Goal: Task Accomplishment & Management: Manage account settings

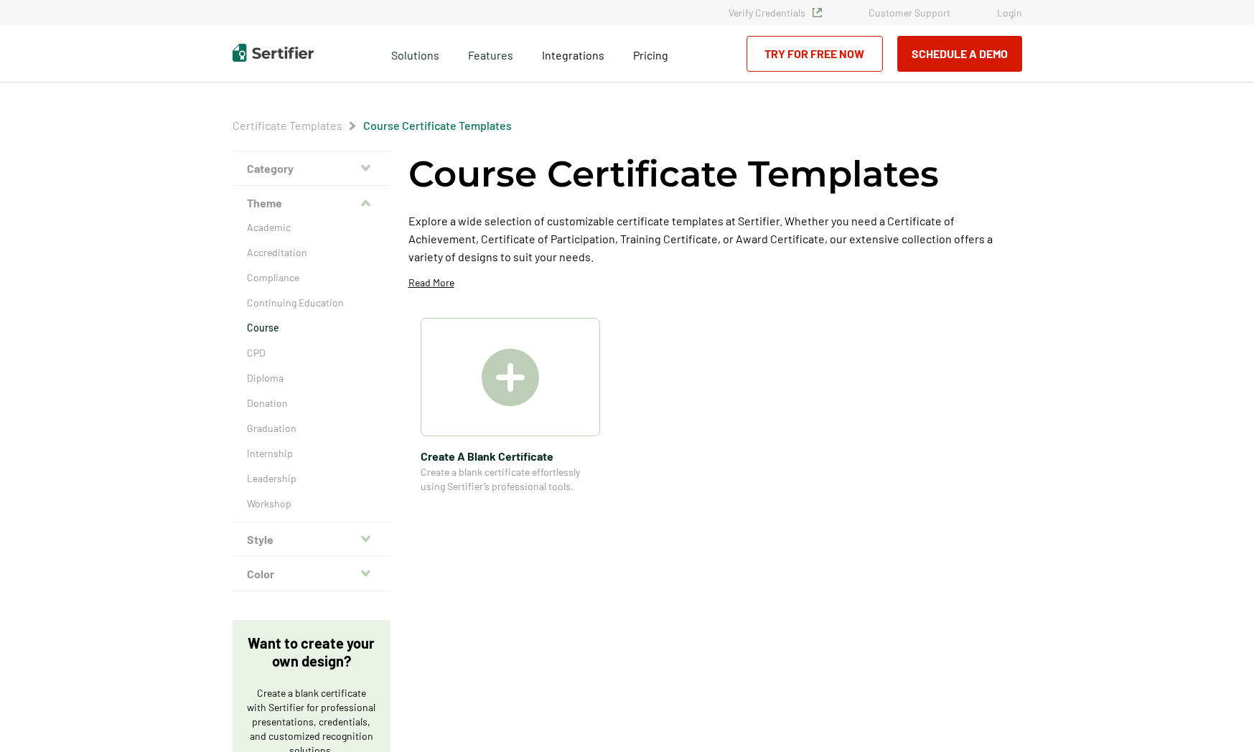
click at [1018, 14] on link "Login" at bounding box center [1009, 12] width 25 height 12
click at [637, 60] on span "Pricing" at bounding box center [650, 55] width 35 height 14
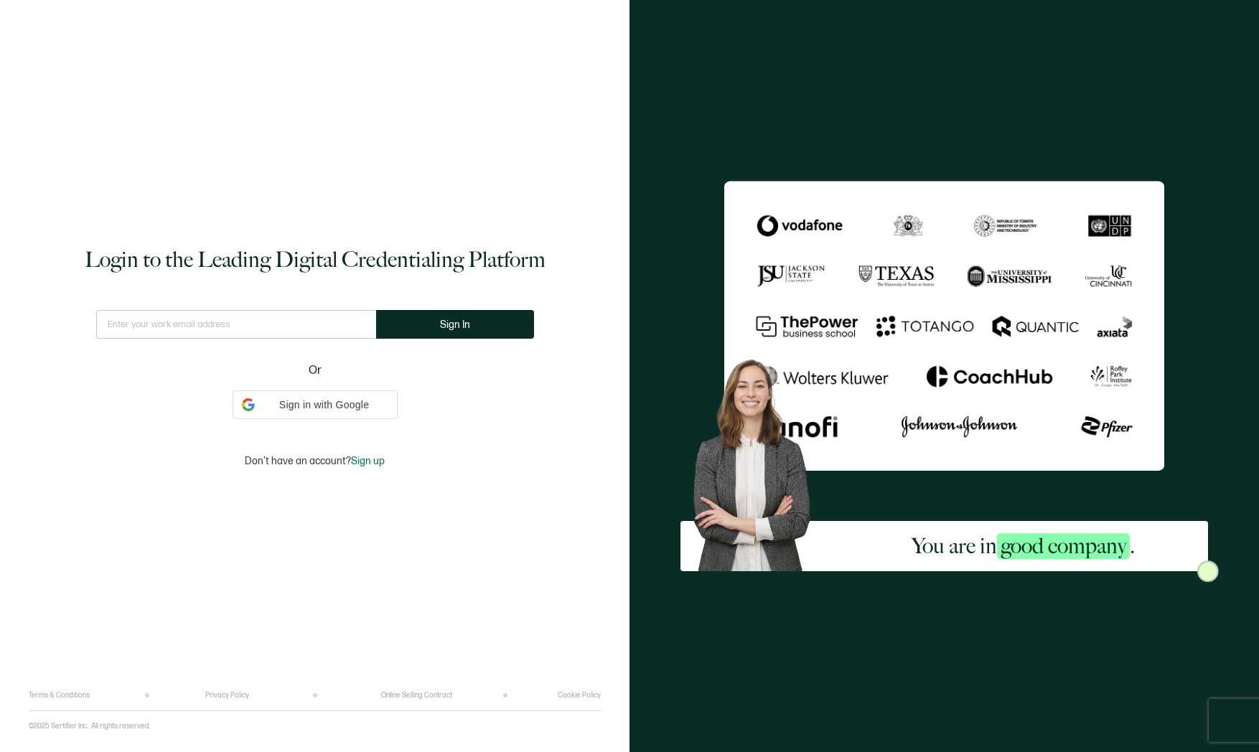
click at [234, 329] on input "text" at bounding box center [236, 324] width 280 height 29
click at [260, 321] on input "text" at bounding box center [236, 324] width 280 height 29
click at [446, 327] on span "Sign In" at bounding box center [460, 324] width 30 height 11
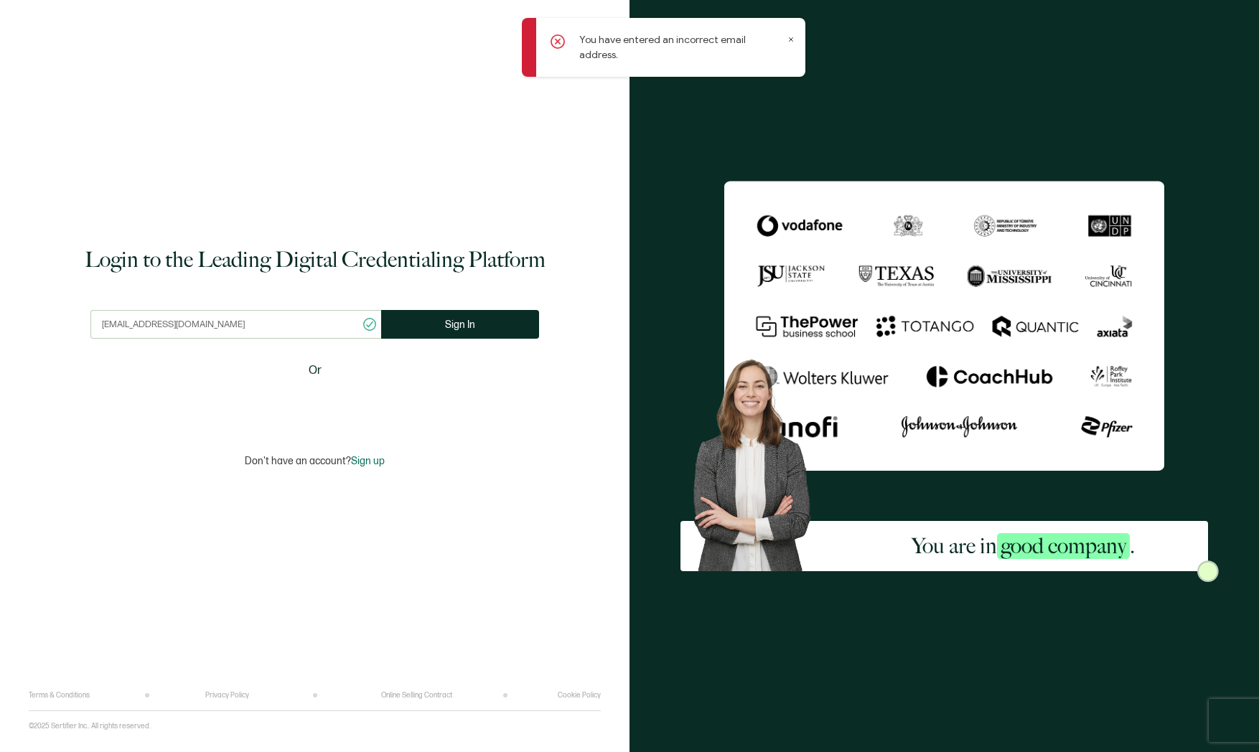
click at [249, 330] on input "communication@aidph.org" at bounding box center [235, 324] width 291 height 29
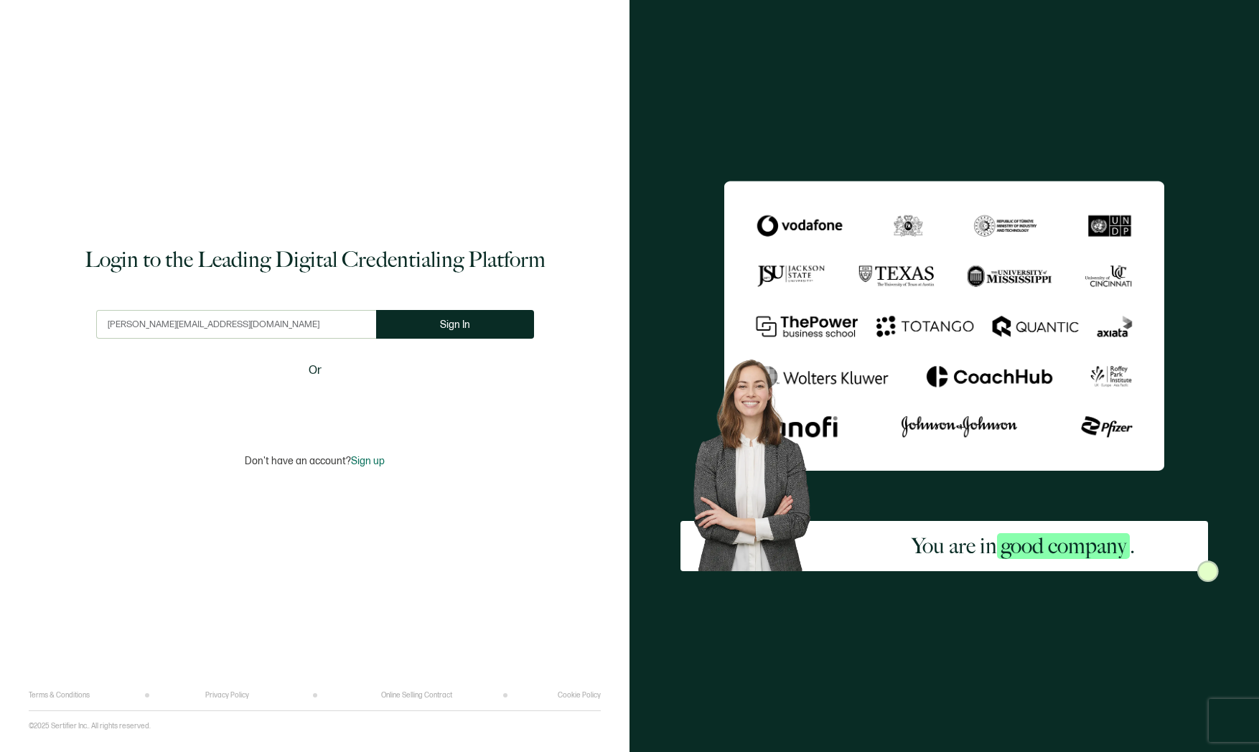
type input "cothron@aidph.org"
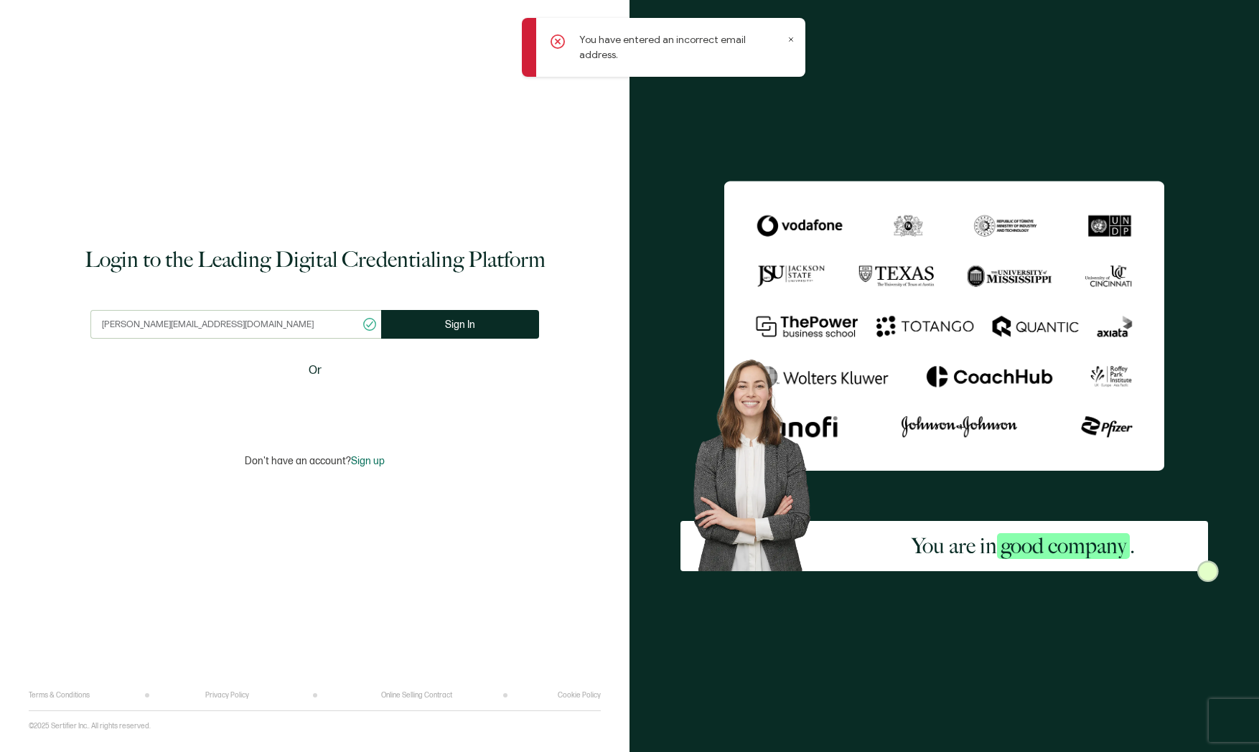
click at [309, 176] on div "Login to the Leading Digital Credentialing Platform cothron@aidph.org This does…" at bounding box center [315, 356] width 572 height 669
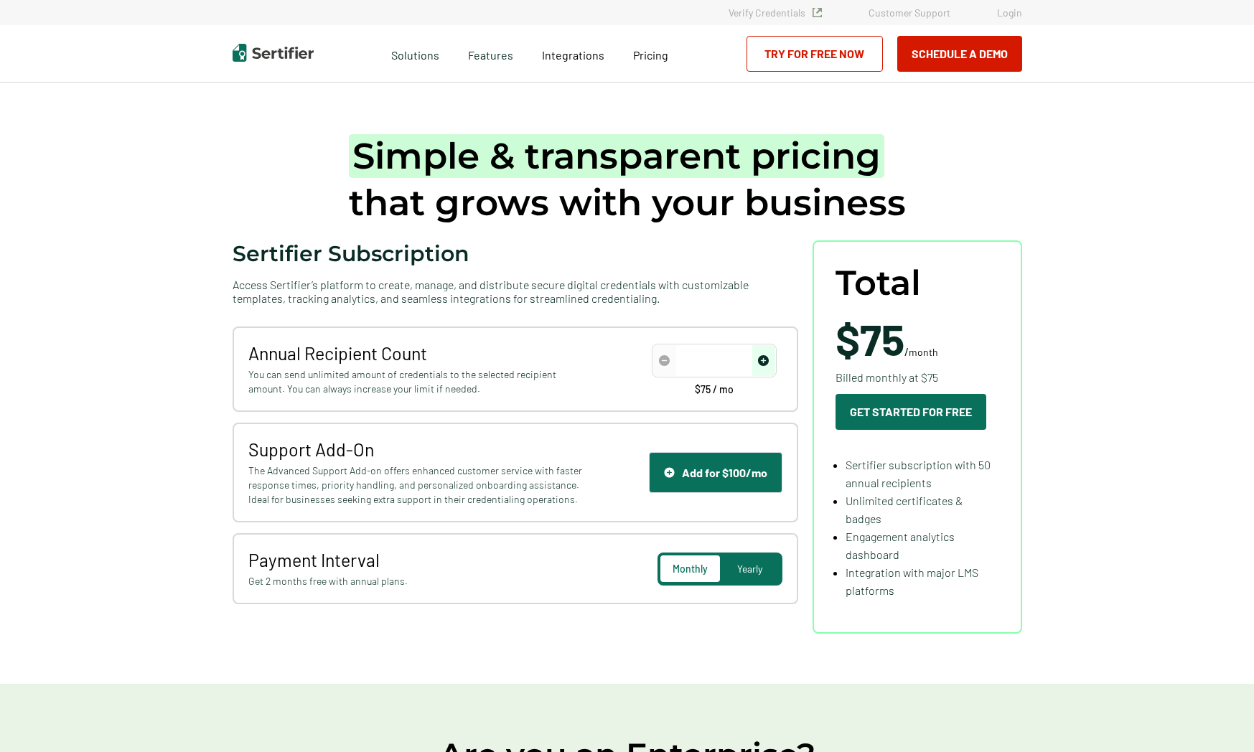
type input "50"
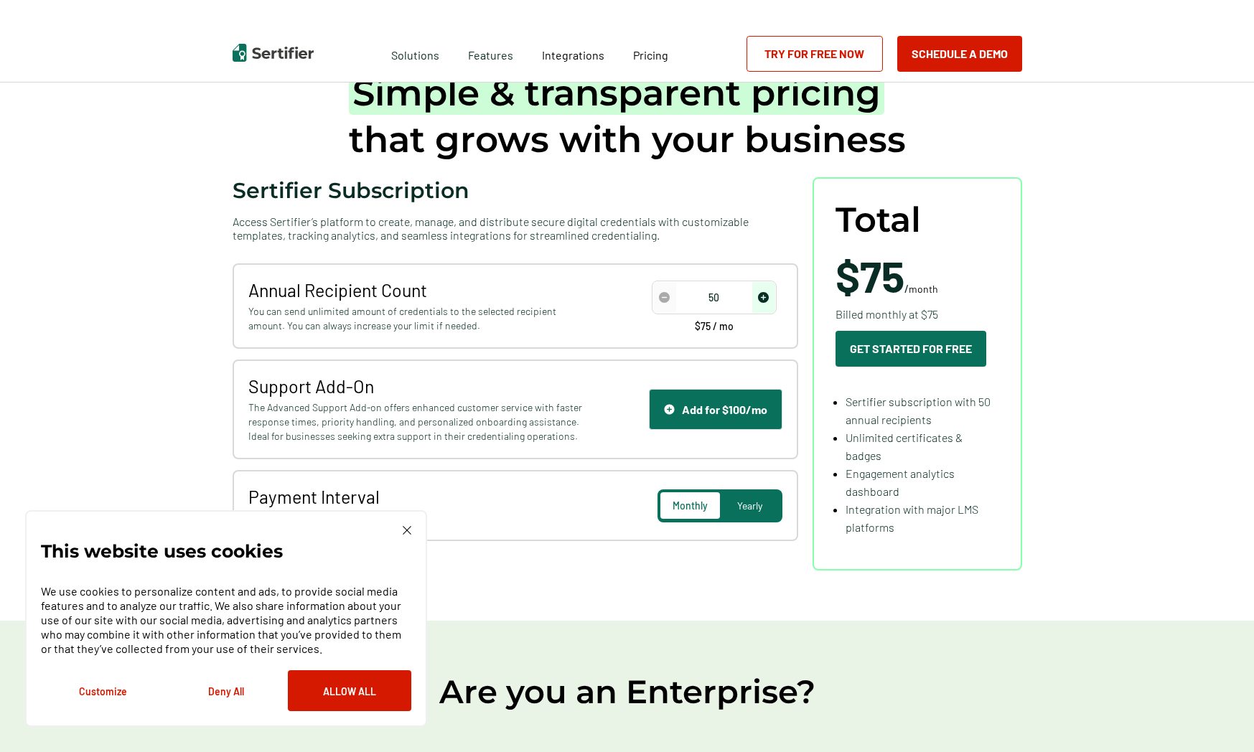
scroll to position [99, 0]
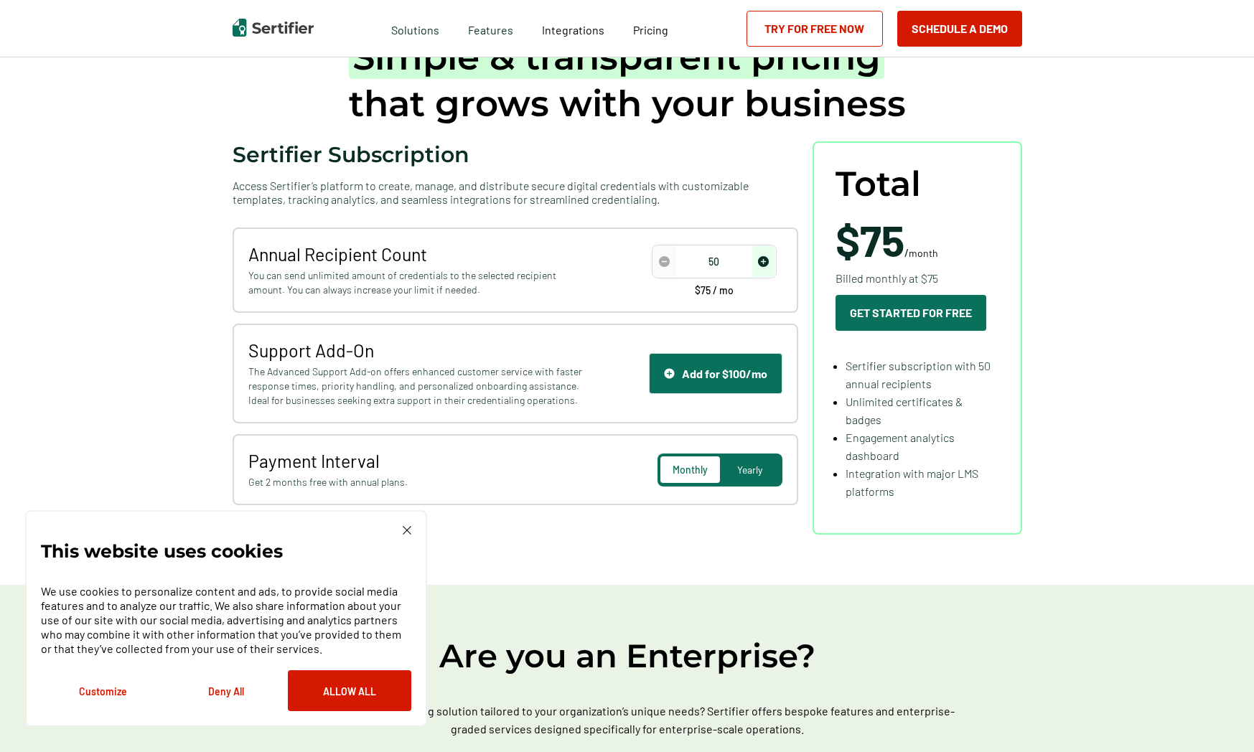
click at [408, 535] on div "This website uses cookies We use cookies to personalize content and ads, to pro…" at bounding box center [226, 618] width 370 height 185
